Goal: Task Accomplishment & Management: Complete application form

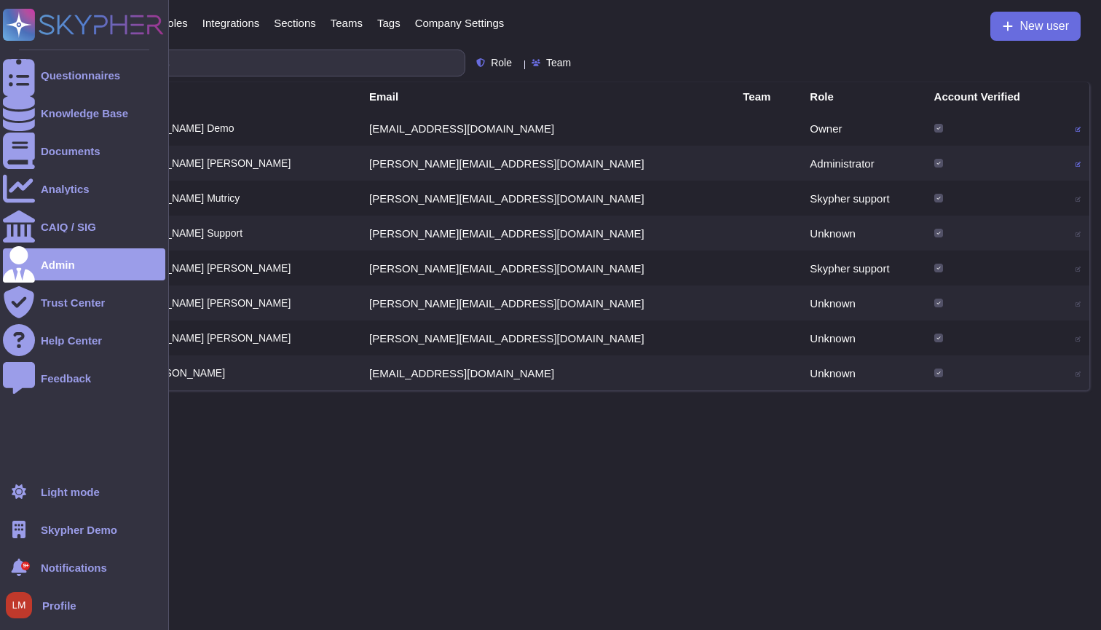
click at [1, 62] on div "Questionnaires Knowledge Base Documents Analytics CAIQ / SIG Admin Trust Center…" at bounding box center [84, 315] width 169 height 630
click at [35, 66] on div "Questionnaires" at bounding box center [84, 75] width 162 height 32
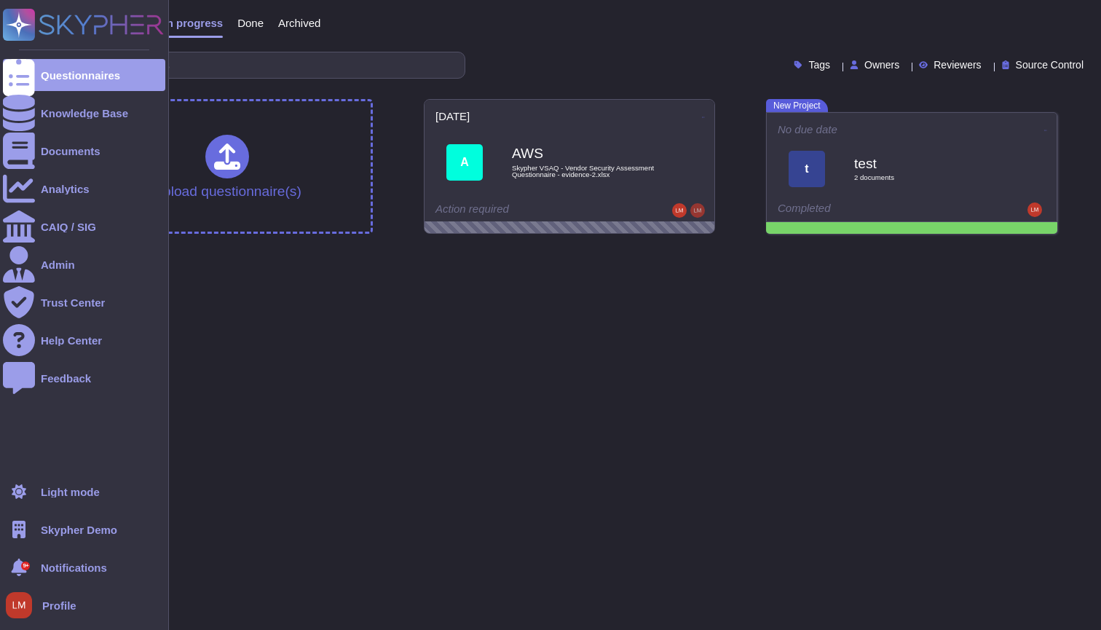
click at [78, 532] on span "Skypher Demo" at bounding box center [79, 529] width 76 height 11
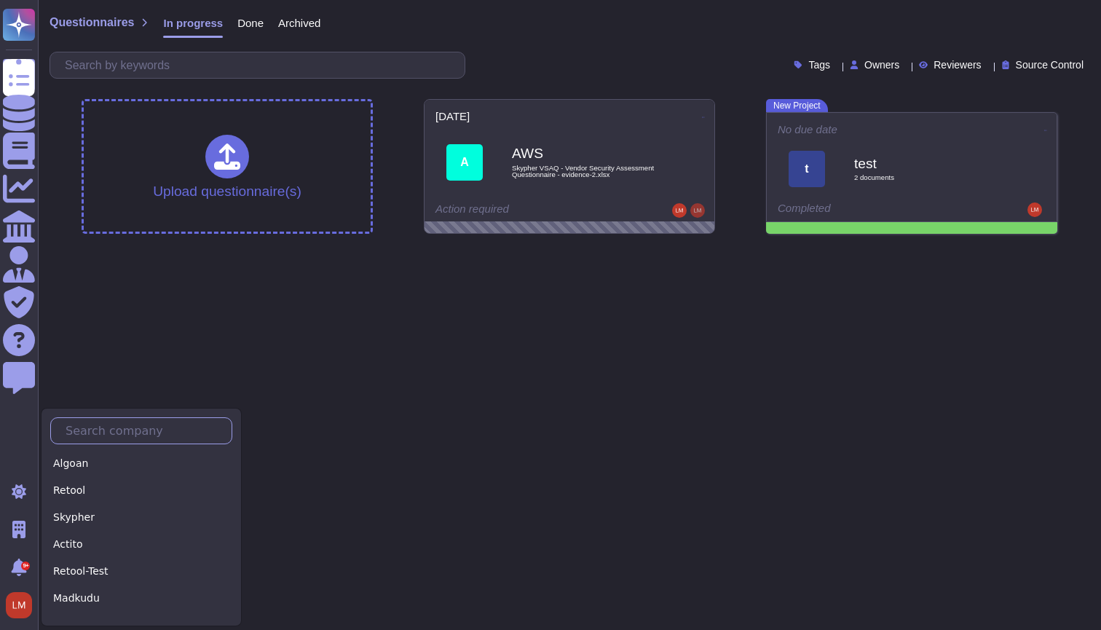
click at [114, 441] on input "text" at bounding box center [144, 430] width 173 height 25
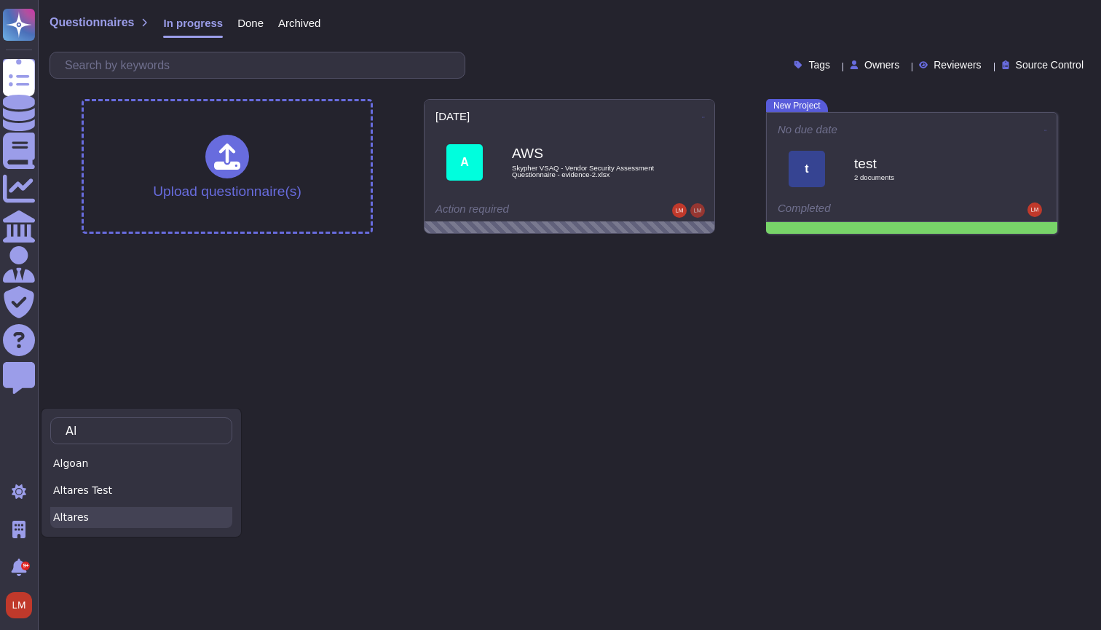
click at [117, 509] on div "Altares" at bounding box center [141, 517] width 182 height 21
type input "Al"
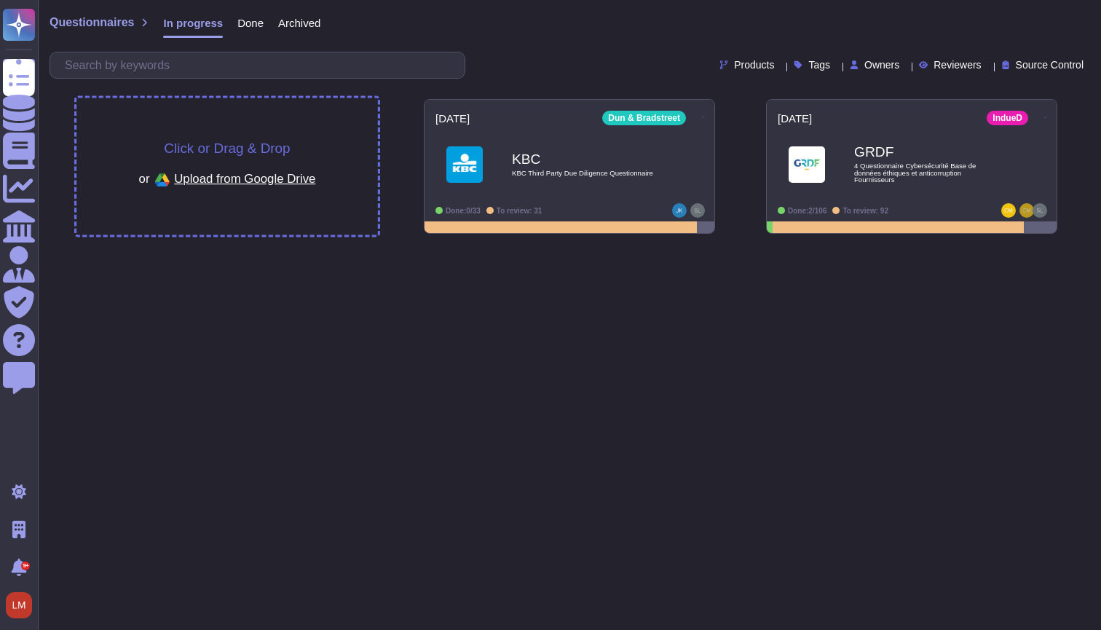
click at [291, 118] on div "Click or Drag & Drop or Upload from Google Drive" at bounding box center [226, 166] width 301 height 137
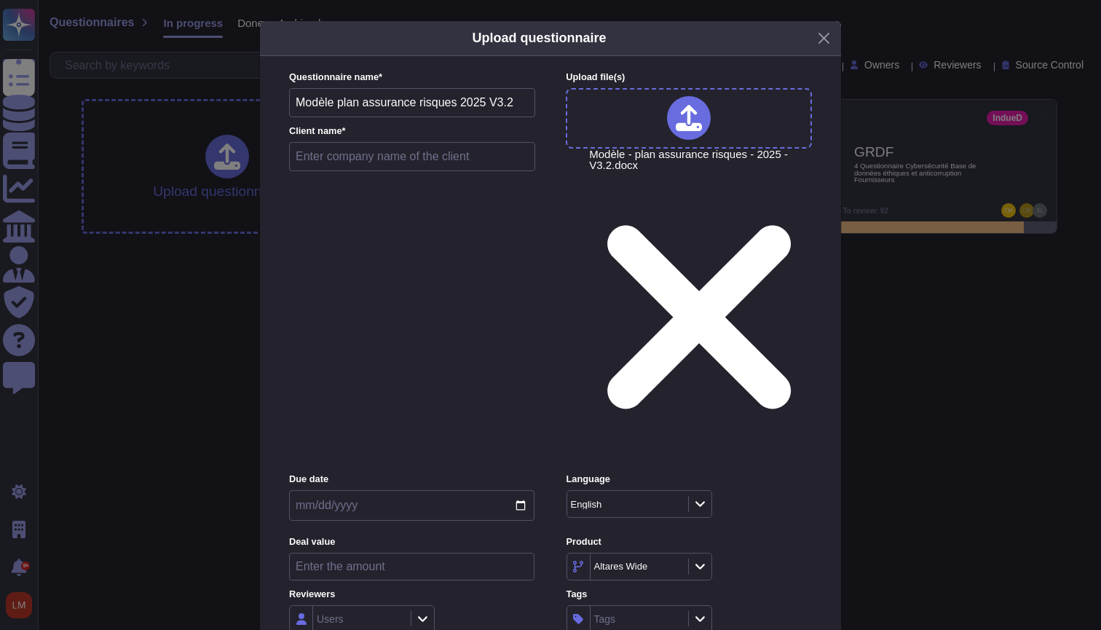
click at [439, 171] on input "text" at bounding box center [412, 156] width 246 height 29
type input "Sec"
click at [630, 561] on div "Altares Wide" at bounding box center [621, 565] width 54 height 9
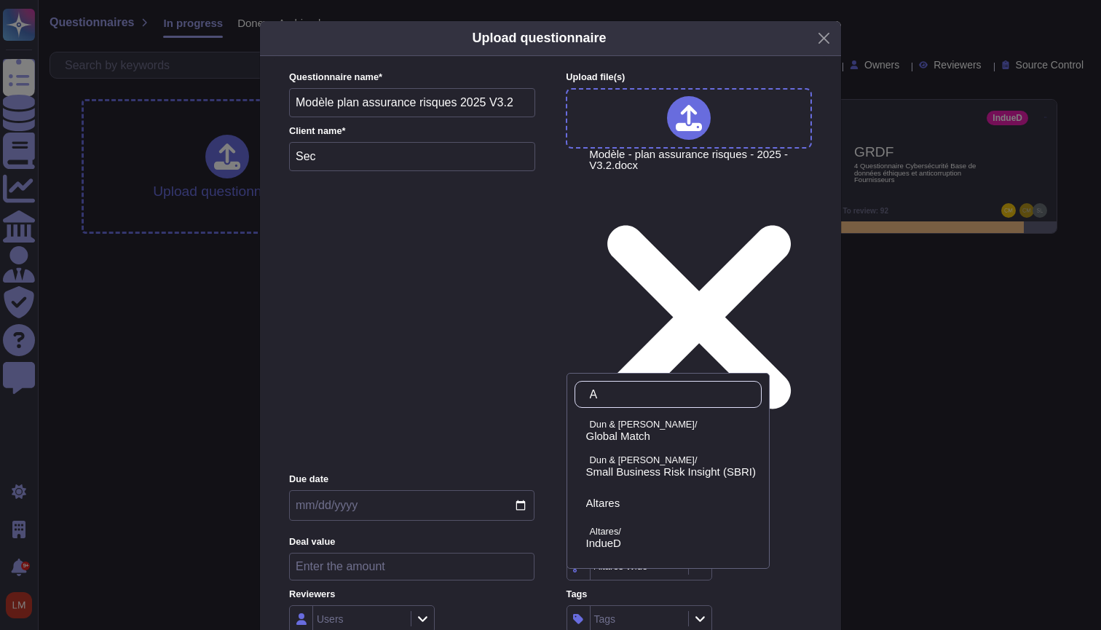
type input "Al"
click at [650, 506] on div "Altares" at bounding box center [671, 502] width 170 height 13
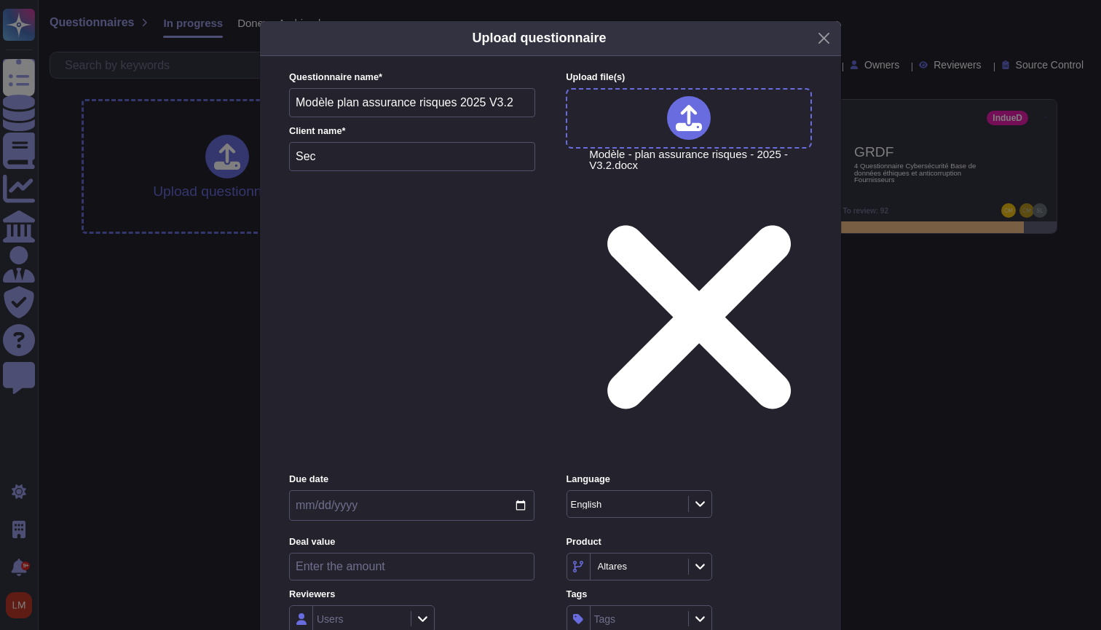
click at [456, 171] on input "Sec" at bounding box center [412, 156] width 246 height 29
type input "S"
click at [507, 605] on div "Users" at bounding box center [411, 619] width 245 height 28
type input "Banque Postale"
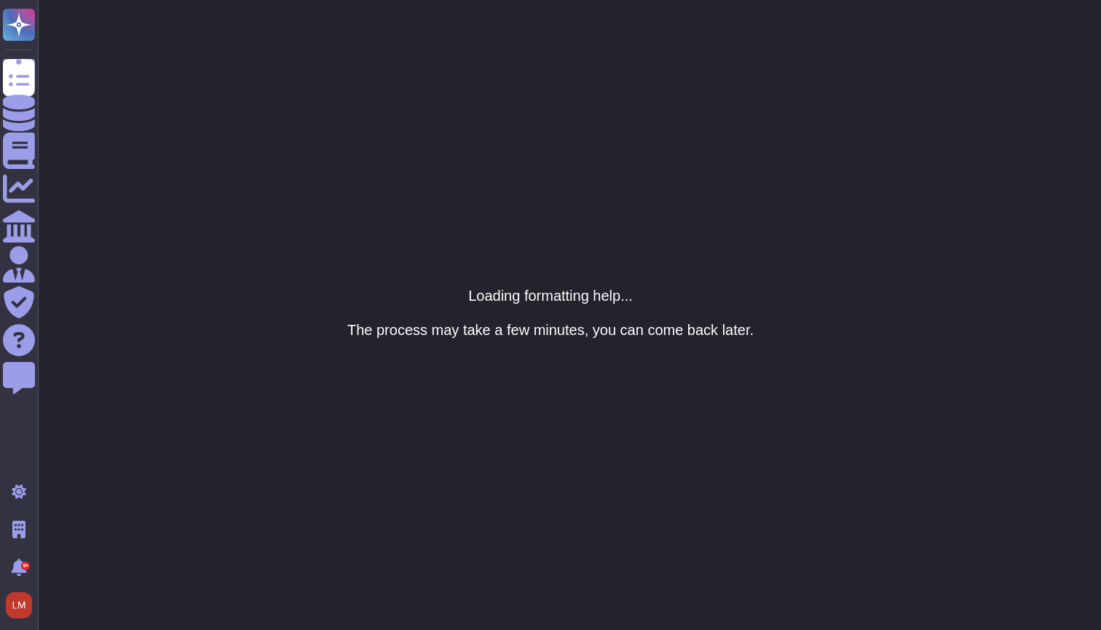
click at [597, 0] on html "Questionnaires Knowledge Base Documents Analytics CAIQ / SIG Admin Trust Center…" at bounding box center [550, 0] width 1101 height 0
